Goal: Communication & Community: Answer question/provide support

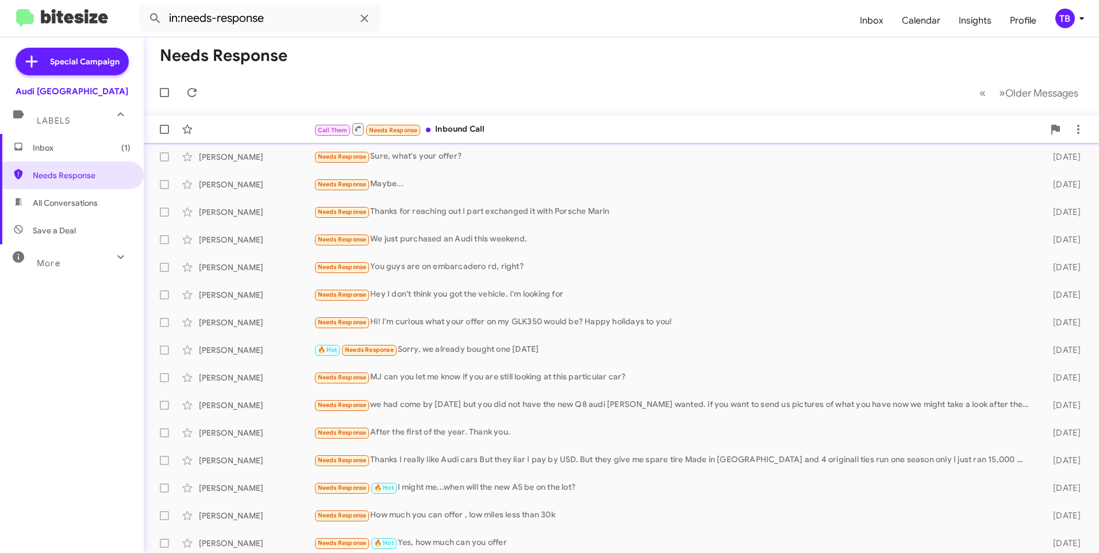
click at [500, 130] on div "Call Them Needs Response Inbound Call" at bounding box center [679, 129] width 730 height 14
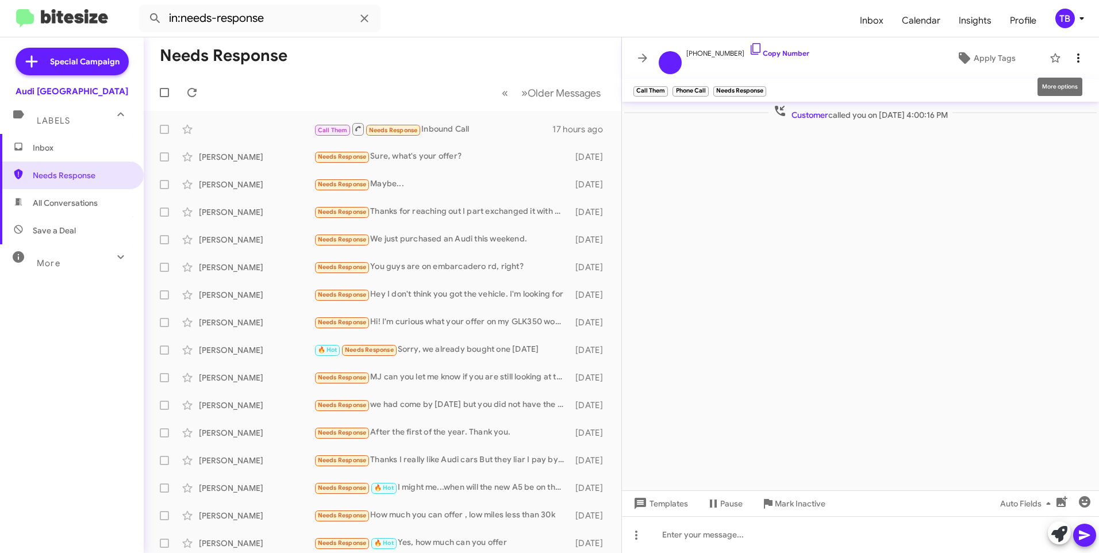
click at [1081, 60] on icon at bounding box center [1079, 58] width 14 height 14
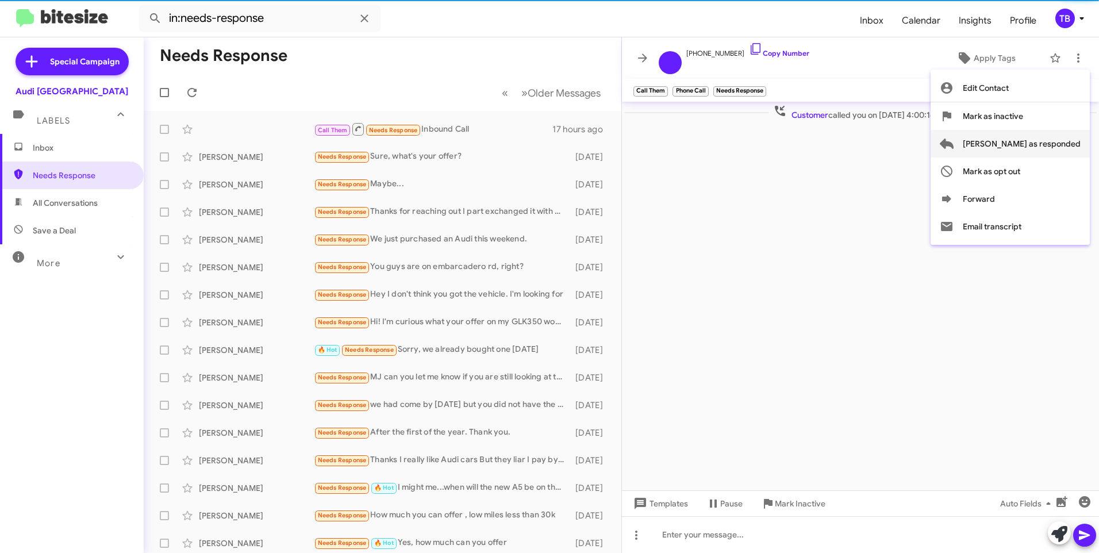
click at [1052, 144] on span "Mark as responded" at bounding box center [1022, 144] width 118 height 28
